Goal: Task Accomplishment & Management: Manage account settings

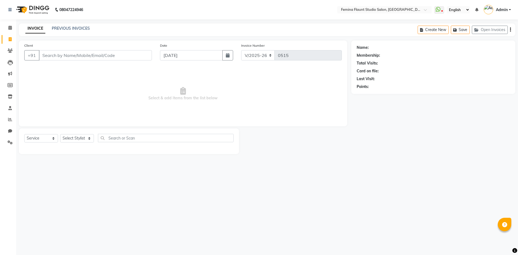
select select "8333"
click at [54, 137] on select "Select Service Product Membership Package Voucher Prepaid Gift Card" at bounding box center [41, 138] width 34 height 8
click at [24, 134] on select "Select Service Product Membership Package Voucher Prepaid Gift Card" at bounding box center [41, 138] width 34 height 8
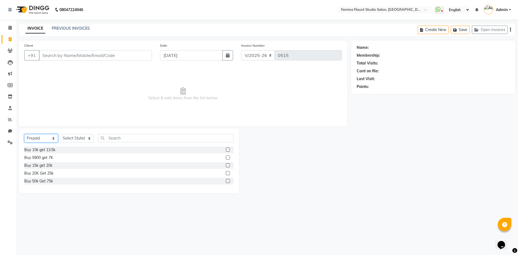
click at [56, 137] on select "Select Service Product Membership Package Voucher Prepaid Gift Card" at bounding box center [41, 138] width 34 height 8
select select "V"
click at [24, 134] on select "Select Service Product Membership Package Voucher Prepaid Gift Card" at bounding box center [41, 138] width 34 height 8
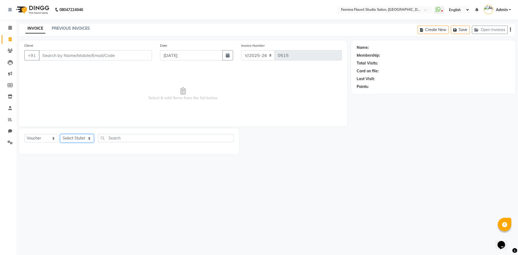
click at [87, 140] on select "Select Stylist Admin Durga [PERSON_NAME] [PERSON_NAME] Sri [PERSON_NAME] [PERSO…" at bounding box center [77, 138] width 34 height 8
select select "82994"
click at [60, 134] on select "Select Stylist Admin Durga [PERSON_NAME] [PERSON_NAME] Sri [PERSON_NAME] [PERSO…" at bounding box center [77, 138] width 34 height 8
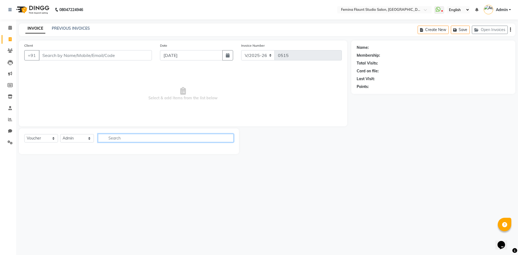
click at [109, 139] on input "text" at bounding box center [166, 138] width 136 height 8
click at [100, 168] on div "08047224946 Select Location × Femina Flaunt [GEOGRAPHIC_DATA] WhatsApp Status ✕…" at bounding box center [259, 127] width 518 height 255
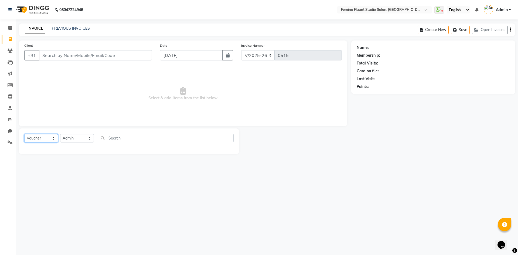
click at [54, 140] on select "Select Service Product Membership Package Voucher Prepaid Gift Card" at bounding box center [41, 138] width 34 height 8
select select "G"
click at [24, 134] on select "Select Service Product Membership Package Voucher Prepaid Gift Card" at bounding box center [41, 138] width 34 height 8
click at [54, 139] on select "Select Service Product Membership Package Voucher Prepaid Gift Card" at bounding box center [41, 138] width 34 height 8
click at [77, 184] on div "08047224946 Select Location × Femina Flaunt [GEOGRAPHIC_DATA] WhatsApp Status ✕…" at bounding box center [259, 127] width 518 height 255
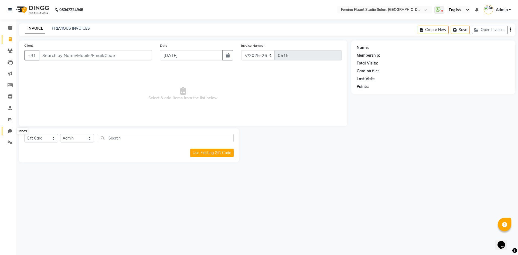
click at [10, 131] on icon at bounding box center [10, 131] width 4 height 4
select select "100"
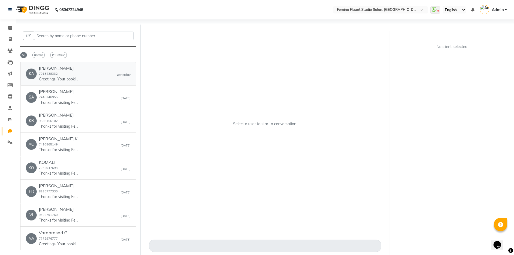
click at [53, 79] on p "Greetings. Your booking with Femina Flaunt Studio Salon at 5:00 pm is confirmed…" at bounding box center [59, 79] width 40 height 6
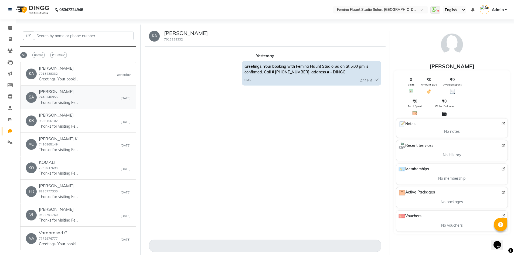
click at [56, 91] on h6 "[PERSON_NAME]" at bounding box center [59, 91] width 40 height 5
click at [62, 105] on p "Thanks for visiting Femina Flaunt Studio Salon. Your bill amount is 1062. Pleas…" at bounding box center [59, 103] width 40 height 6
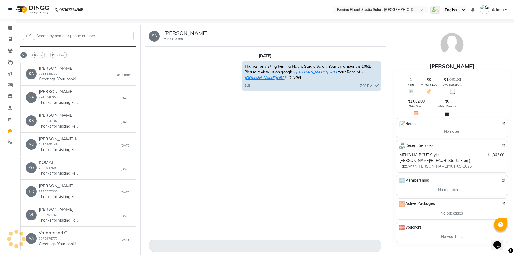
click at [10, 120] on icon at bounding box center [10, 119] width 4 height 4
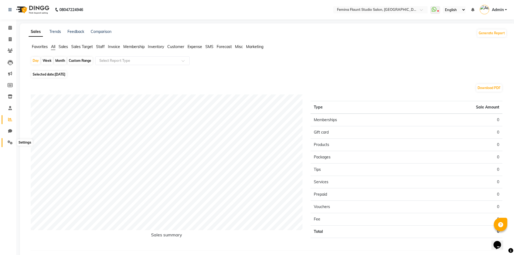
click at [6, 143] on span at bounding box center [9, 143] width 9 height 6
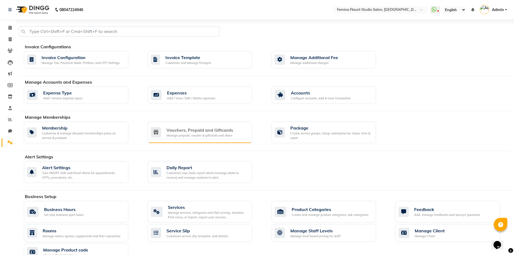
click at [219, 136] on div "Manage prepaid, voucher & giftcards and share" at bounding box center [200, 135] width 67 height 5
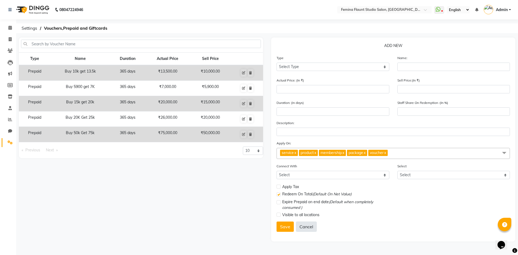
click at [313, 229] on button "Cancel" at bounding box center [306, 227] width 21 height 10
select select
checkbox input "false"
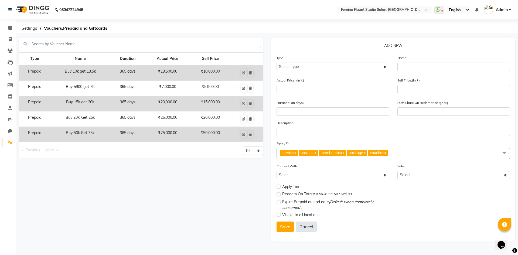
checkbox input "false"
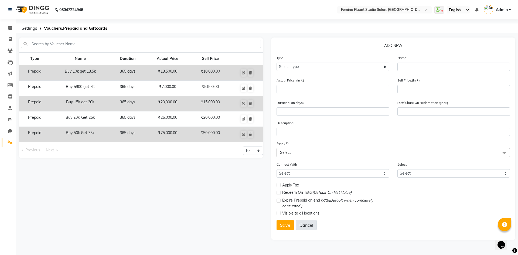
click at [304, 224] on button "Cancel" at bounding box center [306, 225] width 21 height 10
select select
checkbox input "false"
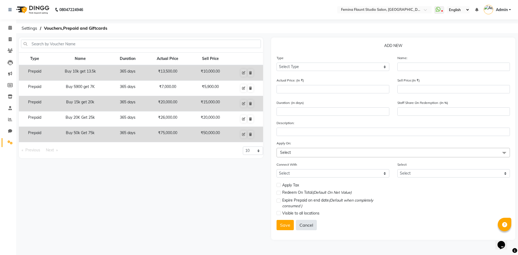
checkbox input "false"
click at [191, 179] on div "Type Name Duration Actual Price Sell Price Prepaid Buy 10k get 13.5k 365 days ₹…" at bounding box center [141, 139] width 252 height 202
click at [369, 68] on select "Select Type Voucher Prepaid Gift Card" at bounding box center [333, 67] width 113 height 8
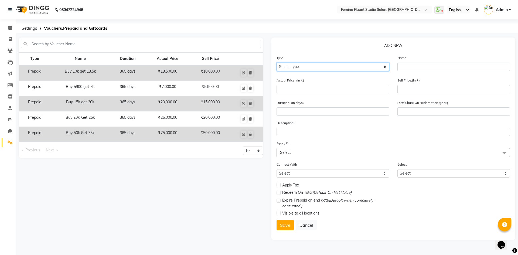
select select "V"
click at [277, 63] on select "Select Type Voucher Prepaid Gift Card" at bounding box center [333, 67] width 113 height 8
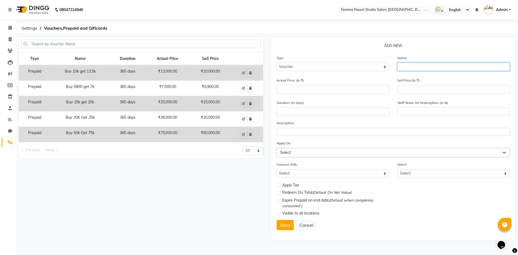
click at [435, 66] on input "text" at bounding box center [454, 67] width 113 height 8
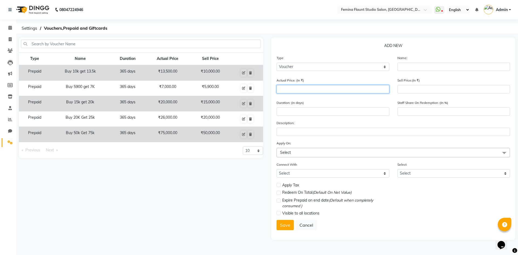
click at [362, 91] on input "number" at bounding box center [333, 89] width 113 height 8
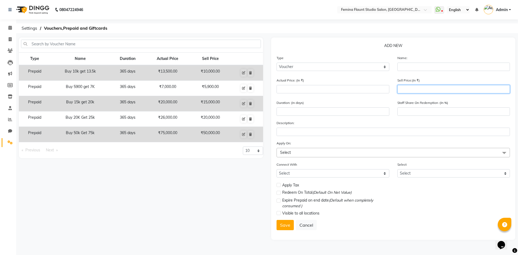
click at [405, 86] on input "number" at bounding box center [454, 89] width 113 height 8
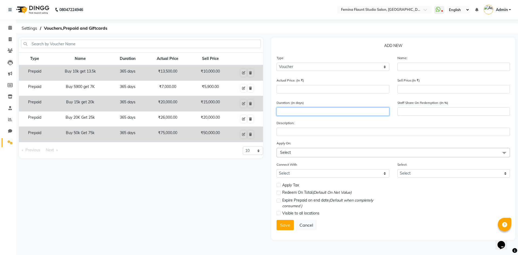
click at [351, 113] on input "number" at bounding box center [333, 111] width 113 height 8
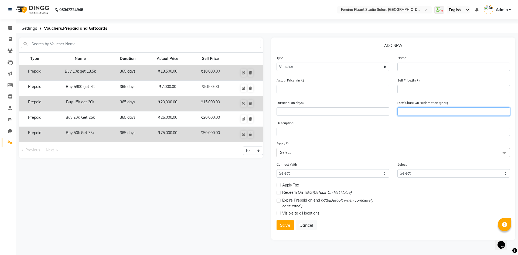
click at [414, 111] on input "number" at bounding box center [454, 111] width 113 height 8
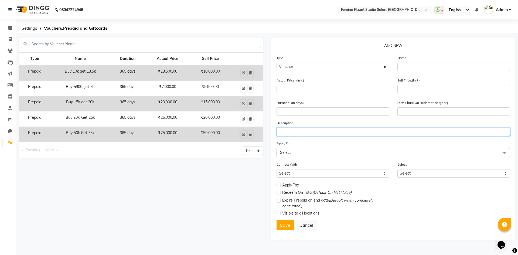
click at [331, 133] on input "text" at bounding box center [394, 132] width 234 height 8
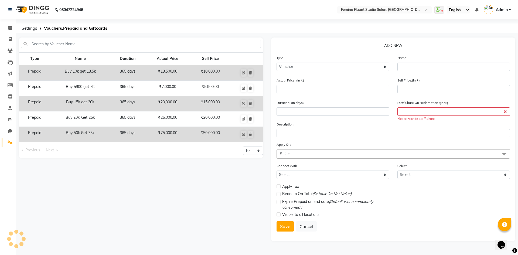
click at [325, 153] on span "Select" at bounding box center [394, 153] width 234 height 9
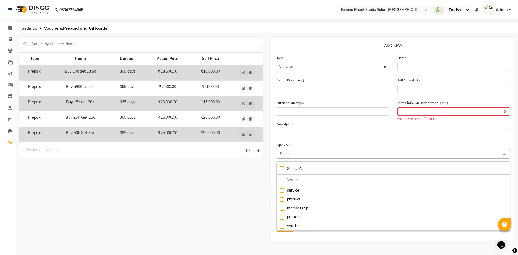
click at [240, 204] on div "Type Name Duration Actual Price Sell Price Prepaid Buy 10k get 13.5k 365 days ₹…" at bounding box center [141, 140] width 252 height 204
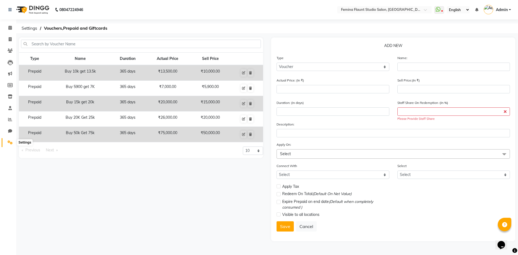
click at [10, 143] on icon at bounding box center [10, 142] width 5 height 4
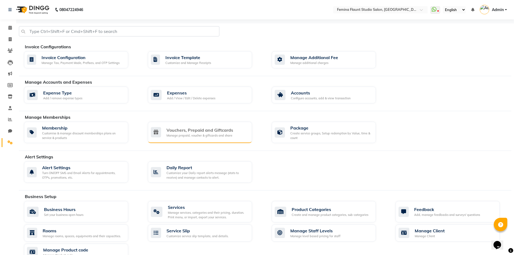
click at [228, 130] on div "Vouchers, Prepaid and Giftcards" at bounding box center [200, 130] width 67 height 6
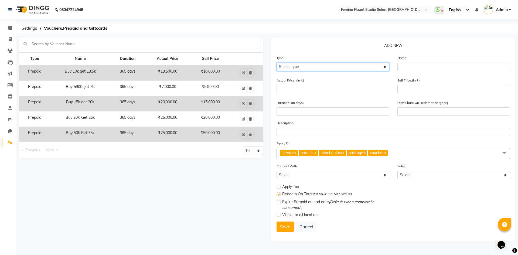
click at [386, 65] on select "Select Type Voucher Prepaid Gift Card" at bounding box center [333, 67] width 113 height 8
select select "P"
click at [277, 63] on select "Select Type Voucher Prepaid Gift Card" at bounding box center [333, 67] width 113 height 8
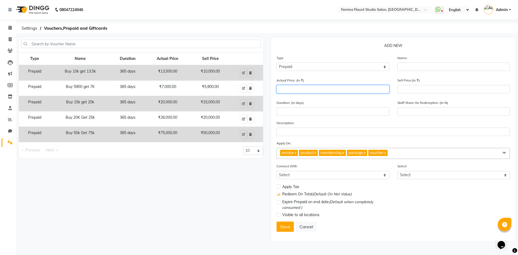
click at [372, 89] on input "number" at bounding box center [333, 89] width 113 height 8
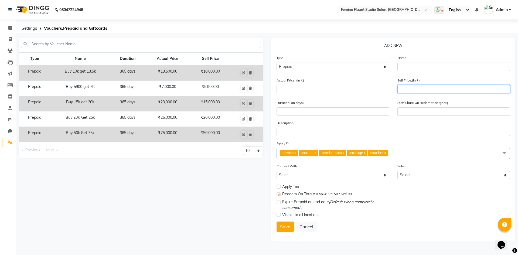
click at [417, 88] on input "number" at bounding box center [454, 89] width 113 height 8
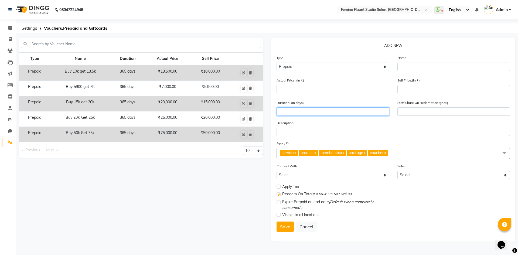
click at [354, 113] on input "number" at bounding box center [333, 111] width 113 height 8
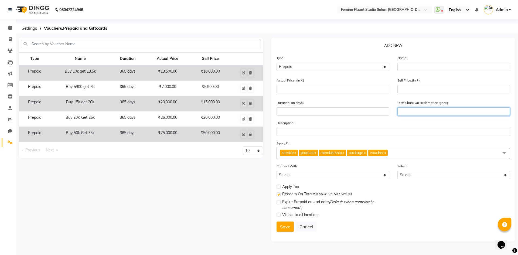
click at [418, 113] on input "number" at bounding box center [454, 111] width 113 height 8
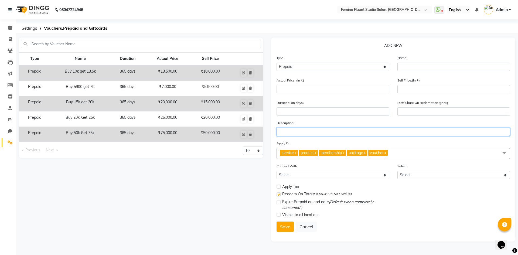
click at [357, 133] on input "text" at bounding box center [394, 132] width 234 height 8
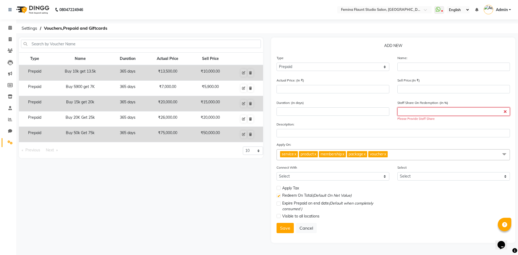
click at [408, 114] on input "number" at bounding box center [454, 111] width 113 height 8
click at [427, 68] on input "text" at bounding box center [454, 67] width 113 height 8
click at [336, 92] on input "number" at bounding box center [333, 89] width 113 height 8
type input "6"
type input "0"
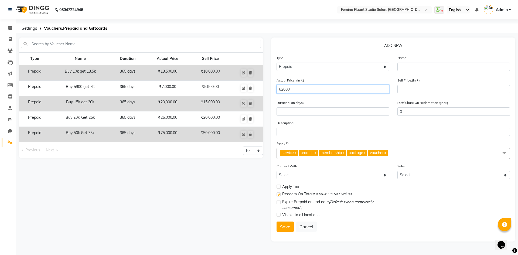
type input "62000"
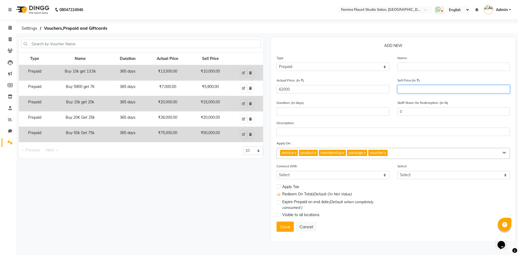
click at [437, 90] on input "number" at bounding box center [454, 89] width 113 height 8
type input "500"
type input "1"
type input "5000"
type input "8"
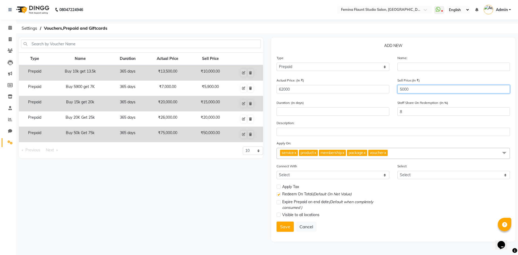
type input "50000"
type input "81"
type input "50000"
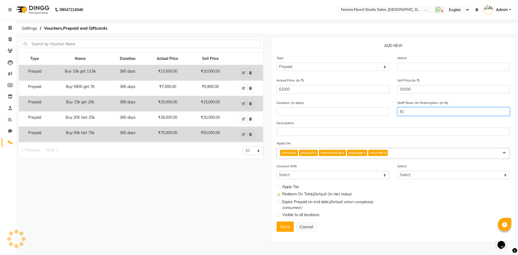
click at [407, 113] on input "81" at bounding box center [454, 111] width 113 height 8
type input "8"
type input "0"
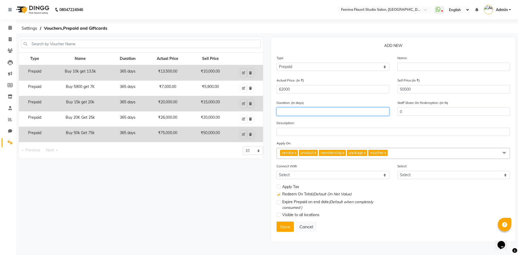
click at [312, 109] on input "number" at bounding box center [333, 111] width 113 height 8
type input "270"
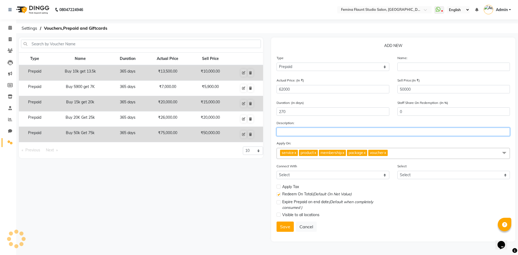
click at [288, 131] on input "text" at bounding box center [394, 132] width 234 height 8
type input "Anti-Ageing Hydra Facial 7 Sittings"
click at [316, 153] on link "x" at bounding box center [315, 152] width 2 height 5
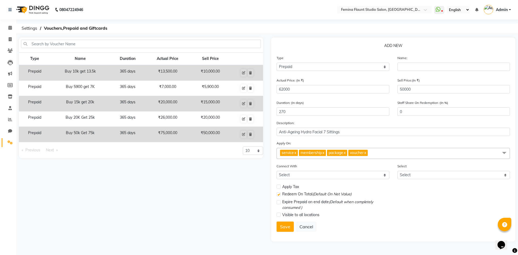
click at [324, 153] on link "x" at bounding box center [323, 152] width 2 height 5
click at [318, 154] on link "x" at bounding box center [316, 152] width 2 height 5
checkbox input "false"
click at [319, 154] on span "voucher x" at bounding box center [308, 153] width 19 height 6
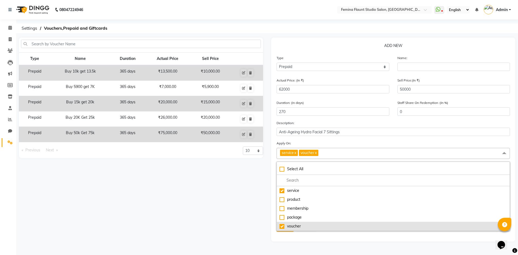
click at [283, 226] on div "voucher" at bounding box center [394, 227] width 228 height 6
checkbox input "false"
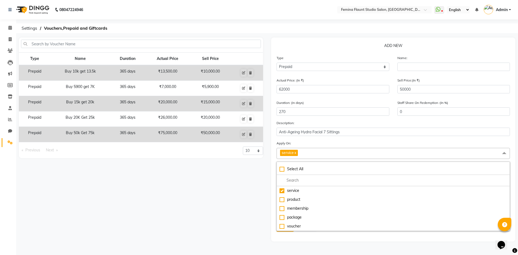
click at [337, 138] on form "Type Select Type Voucher Prepaid Gift Card Name: Actual Price: (In ₹) 62000 Sel…" at bounding box center [394, 145] width 234 height 181
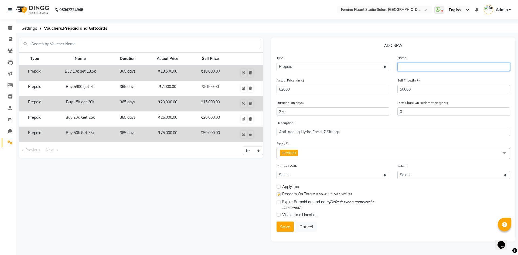
click at [431, 65] on input "text" at bounding box center [454, 67] width 113 height 8
type input "Anti-Ageing 7 Sessions"
click at [298, 194] on span "Redeem On Total (Default On Net Value)" at bounding box center [316, 194] width 69 height 7
drag, startPoint x: 298, startPoint y: 194, endPoint x: 309, endPoint y: 194, distance: 10.8
click at [309, 194] on span "Redeem On Total (Default On Net Value)" at bounding box center [316, 194] width 69 height 7
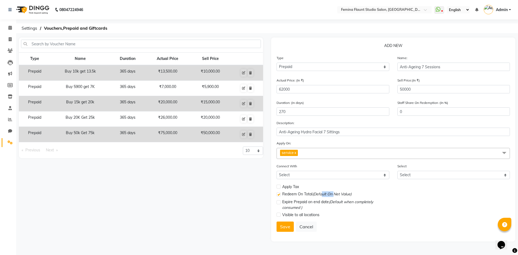
drag, startPoint x: 322, startPoint y: 193, endPoint x: 341, endPoint y: 192, distance: 18.4
click at [334, 193] on span "(Default On Net Value)" at bounding box center [332, 194] width 39 height 5
click at [357, 192] on div "Redeem On Total (Default On Net Value)" at bounding box center [333, 194] width 113 height 7
drag, startPoint x: 357, startPoint y: 192, endPoint x: 329, endPoint y: 192, distance: 28.3
click at [331, 192] on div "Redeem On Total (Default On Net Value)" at bounding box center [333, 194] width 113 height 7
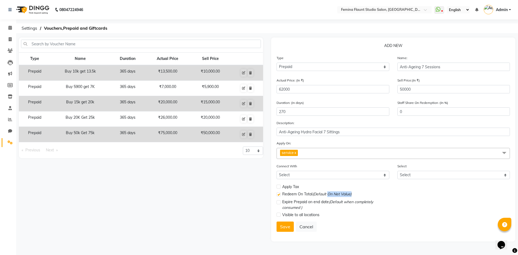
click at [327, 192] on span "(Default On Net Value)" at bounding box center [332, 194] width 39 height 5
click at [357, 194] on div "Redeem On Total (Default On Net Value)" at bounding box center [333, 194] width 113 height 7
click at [278, 187] on label at bounding box center [279, 187] width 4 height 4
click at [278, 187] on input "checkbox" at bounding box center [279, 187] width 4 height 4
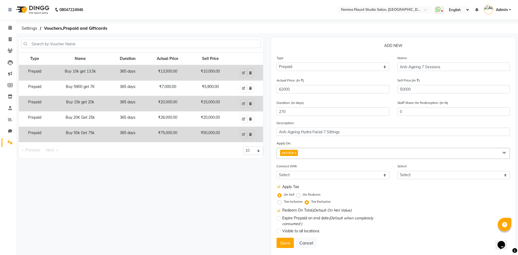
click at [278, 187] on label at bounding box center [279, 187] width 4 height 4
click at [278, 187] on input "checkbox" at bounding box center [279, 187] width 4 height 4
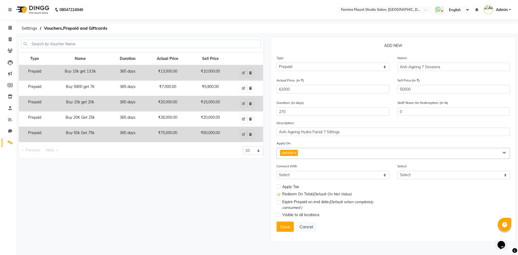
click at [280, 187] on label at bounding box center [279, 187] width 4 height 4
click at [280, 187] on input "checkbox" at bounding box center [279, 187] width 4 height 4
checkbox input "true"
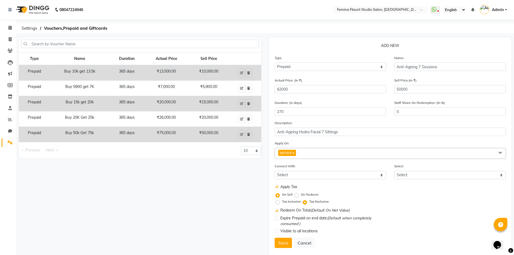
click at [282, 194] on label "On Sell" at bounding box center [287, 194] width 11 height 5
click at [281, 194] on input "On Sell" at bounding box center [279, 195] width 4 height 4
drag, startPoint x: 284, startPoint y: 194, endPoint x: 289, endPoint y: 194, distance: 5.1
click at [289, 194] on label "On Sell" at bounding box center [287, 194] width 11 height 5
click at [281, 194] on input "On Sell" at bounding box center [279, 195] width 4 height 4
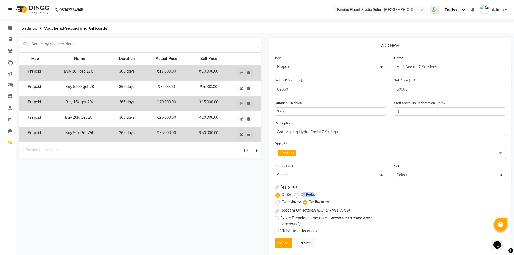
drag, startPoint x: 302, startPoint y: 194, endPoint x: 312, endPoint y: 194, distance: 10.0
click at [312, 194] on label "On Redeem" at bounding box center [310, 194] width 18 height 5
click at [301, 196] on label "On Redeem" at bounding box center [310, 194] width 18 height 5
click at [296, 196] on input "On Redeem" at bounding box center [298, 195] width 4 height 4
radio input "true"
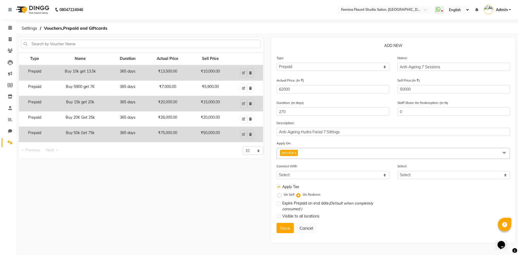
click at [402, 201] on div "Expire Prepaid on end date (Default when completely consumed )" at bounding box center [394, 207] width 242 height 12
click at [292, 89] on input "62000" at bounding box center [333, 89] width 113 height 8
type input "6200"
type input "806"
type input "620"
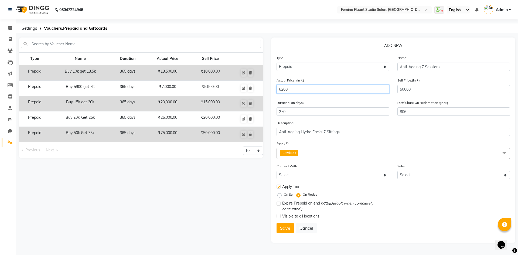
type input "8065"
type input "62"
type input "80645"
type input "6"
type input "833333"
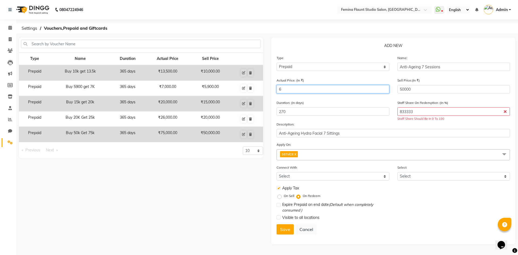
type input "61"
type input "81967"
type input "619"
type input "8078"
type input "6195"
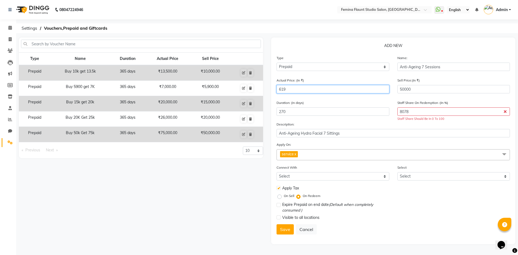
type input "807"
type input "61950"
type input "81"
type input "61950"
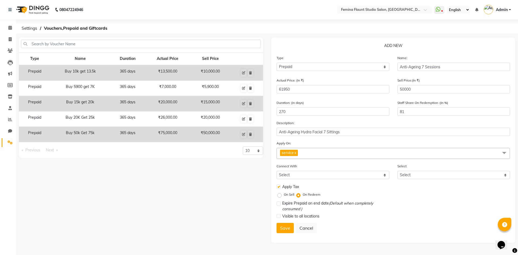
click at [416, 219] on div "Visible to all locations" at bounding box center [394, 217] width 242 height 8
click at [386, 177] on select "Select Membership Package" at bounding box center [333, 175] width 113 height 8
select select "2: PK"
click at [277, 171] on select "Select Membership Package" at bounding box center [333, 175] width 113 height 8
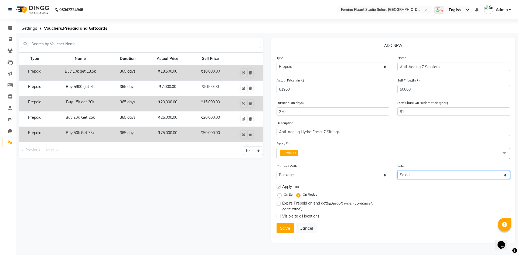
click at [435, 173] on select "Select Family Package 3 Couple Pacage Family Package 1 Family Package 2 Individ…" at bounding box center [454, 175] width 113 height 8
select select "6: 29482"
click at [398, 171] on select "Select Family Package 3 Couple Pacage Family Package 1 Family Package 2 Individ…" at bounding box center [454, 175] width 113 height 8
drag, startPoint x: 295, startPoint y: 204, endPoint x: 317, endPoint y: 204, distance: 22.7
click at [317, 204] on span "Expire Prepaid on end date (Default when completely consumed )" at bounding box center [335, 206] width 107 height 11
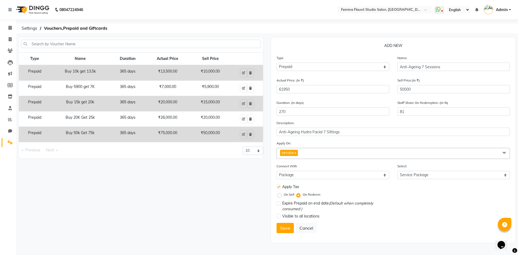
click at [328, 210] on span "Expire Prepaid on end date (Default when completely consumed )" at bounding box center [335, 206] width 107 height 11
click at [280, 205] on label at bounding box center [279, 204] width 4 height 4
click at [280, 205] on input "checkbox" at bounding box center [279, 204] width 4 height 4
checkbox input "true"
click at [286, 228] on button "Save" at bounding box center [285, 228] width 17 height 10
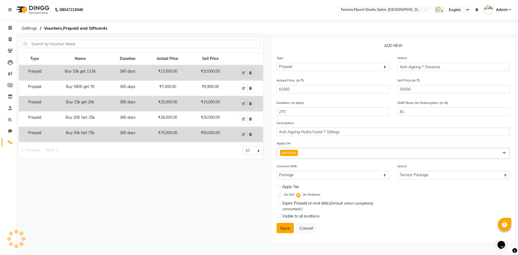
select select
checkbox input "false"
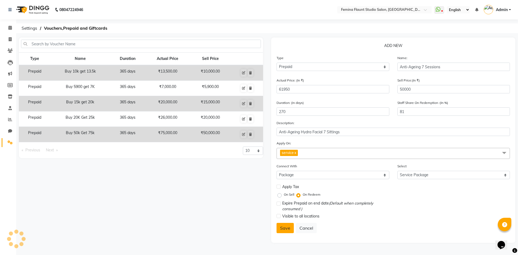
checkbox input "false"
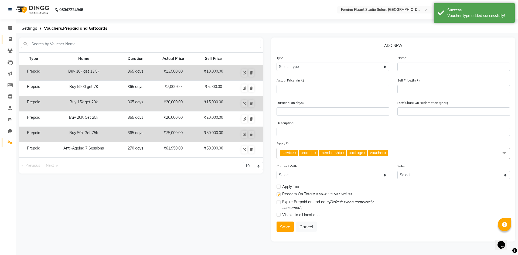
click at [9, 41] on icon at bounding box center [10, 39] width 3 height 4
select select "service"
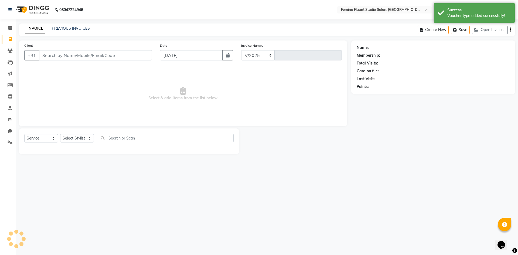
select select "8333"
type input "0515"
click at [53, 138] on select "Select Service Product Membership Package Voucher Prepaid Gift Card" at bounding box center [41, 138] width 34 height 8
select select "package"
click at [24, 134] on select "Select Service Product Membership Package Voucher Prepaid Gift Card" at bounding box center [41, 138] width 34 height 8
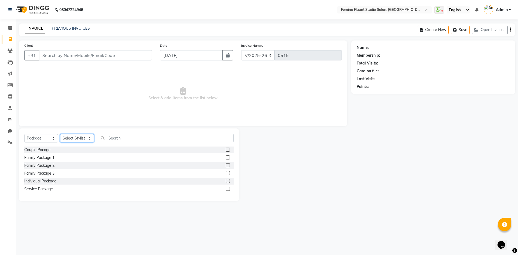
click at [76, 138] on select "Select Stylist Admin Durga [PERSON_NAME] [PERSON_NAME] Sri [PERSON_NAME] [PERSO…" at bounding box center [77, 138] width 34 height 8
click at [270, 195] on div at bounding box center [295, 164] width 112 height 73
click at [229, 190] on label at bounding box center [228, 189] width 4 height 4
click at [229, 190] on input "checkbox" at bounding box center [228, 189] width 4 height 4
checkbox input "false"
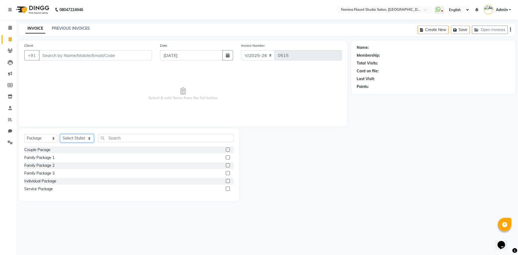
click at [88, 137] on select "Select Stylist Admin Durga [PERSON_NAME] [PERSON_NAME] Sri [PERSON_NAME] [PERSO…" at bounding box center [77, 138] width 34 height 8
select select "82994"
click at [60, 134] on select "Select Stylist Admin Durga [PERSON_NAME] [PERSON_NAME] Sri [PERSON_NAME] [PERSO…" at bounding box center [77, 138] width 34 height 8
click at [227, 190] on label at bounding box center [228, 189] width 4 height 4
click at [227, 190] on input "checkbox" at bounding box center [228, 189] width 4 height 4
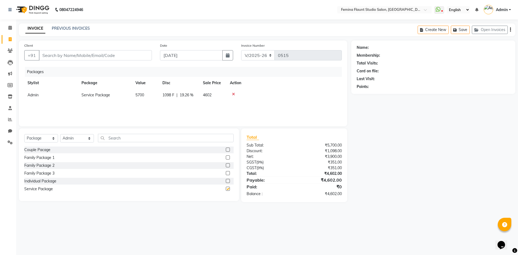
checkbox input "false"
click at [232, 94] on icon at bounding box center [233, 94] width 3 height 4
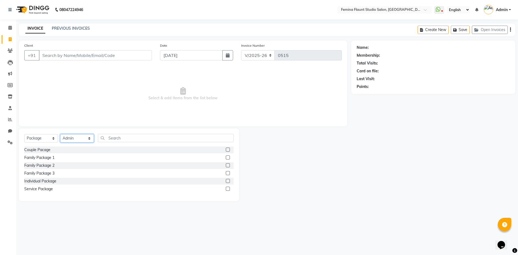
click at [90, 138] on select "Select Stylist Admin Durga [PERSON_NAME] [PERSON_NAME] Sri [PERSON_NAME] [PERSO…" at bounding box center [77, 138] width 34 height 8
click at [103, 139] on input "text" at bounding box center [166, 138] width 136 height 8
click at [49, 138] on select "Select Service Product Membership Package Voucher Prepaid Gift Card" at bounding box center [41, 138] width 34 height 8
select select "P"
click at [24, 134] on select "Select Service Product Membership Package Voucher Prepaid Gift Card" at bounding box center [41, 138] width 34 height 8
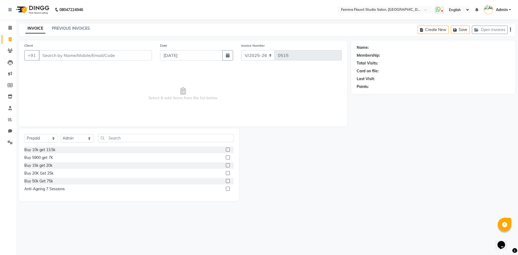
click at [227, 190] on label at bounding box center [228, 189] width 4 height 4
click at [227, 190] on input "checkbox" at bounding box center [228, 189] width 4 height 4
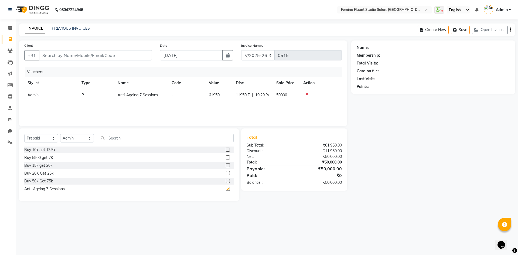
checkbox input "false"
click at [10, 29] on icon at bounding box center [10, 28] width 4 height 4
